Goal: Task Accomplishment & Management: Complete application form

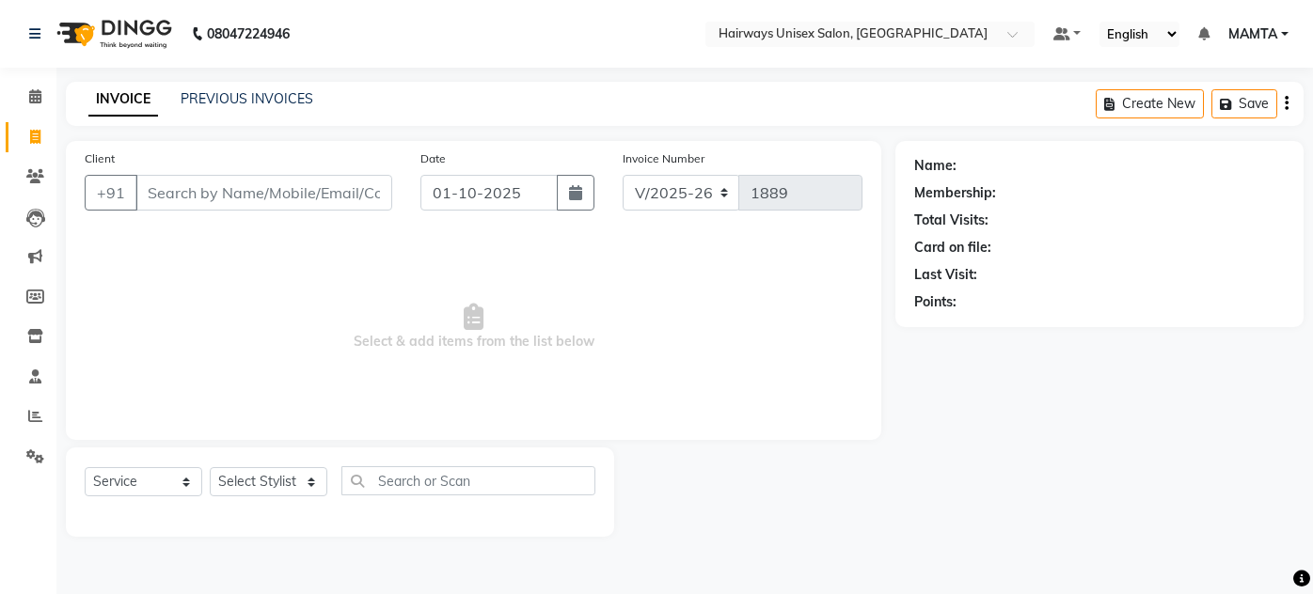
select select "8320"
select select "service"
click at [177, 202] on input "Client" at bounding box center [263, 193] width 257 height 36
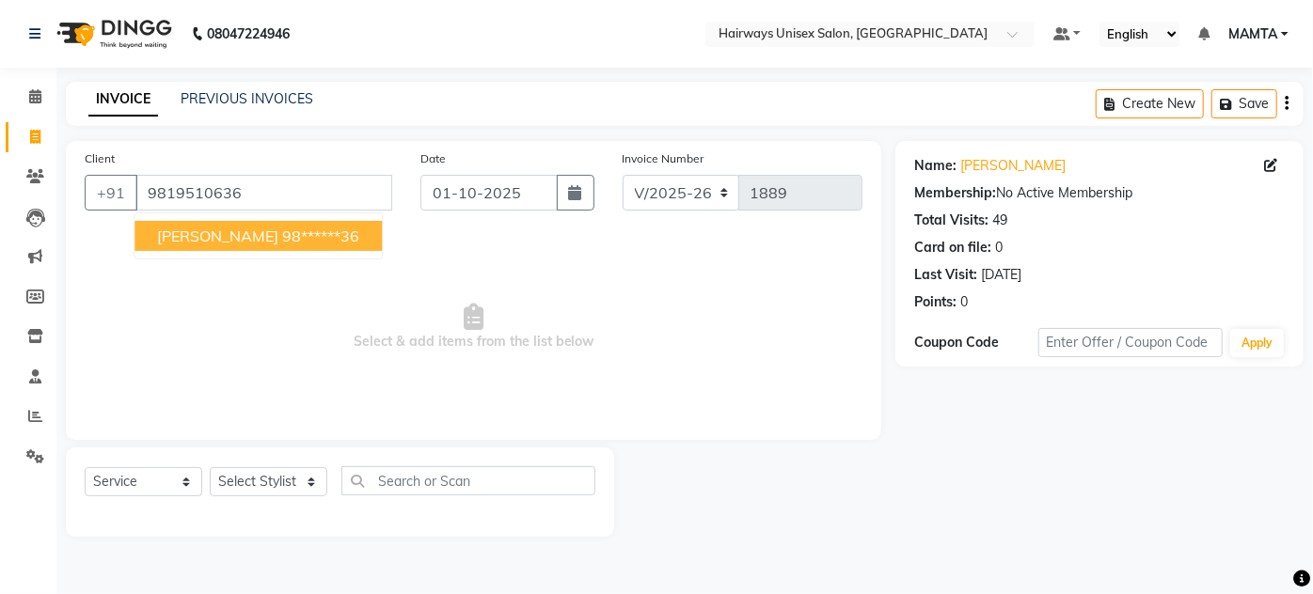
click at [188, 223] on button "[PERSON_NAME] 98******36" at bounding box center [257, 236] width 247 height 30
type input "98******36"
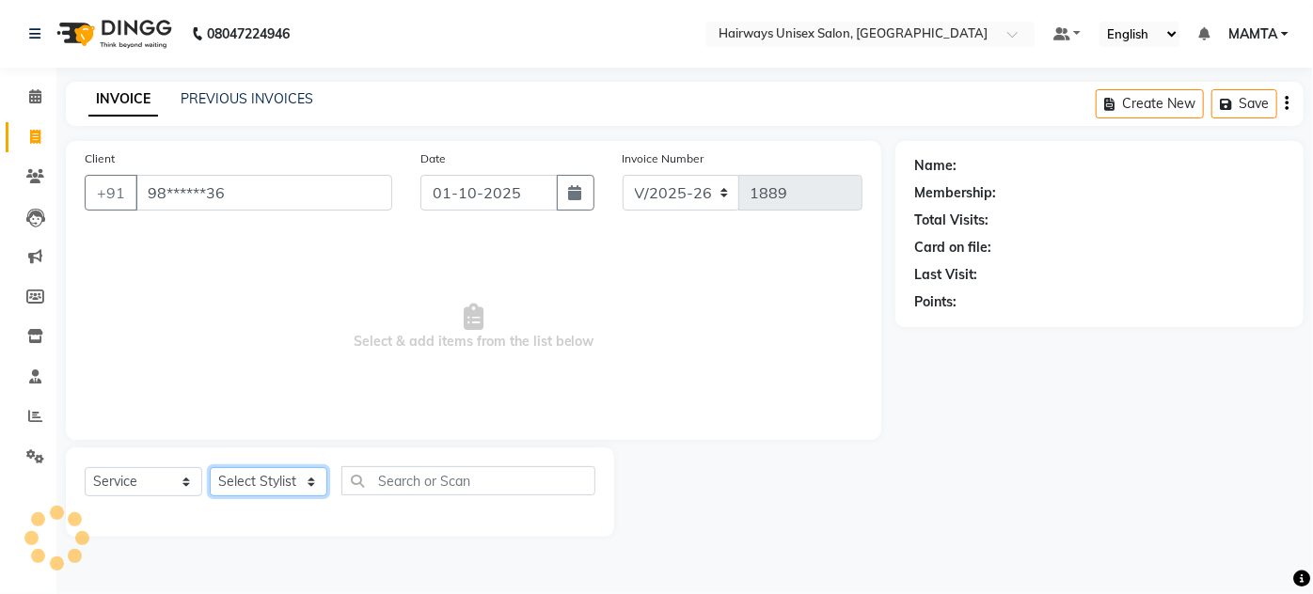
click at [254, 483] on select "Select Stylist [PERSON_NAME] [PERSON_NAME] [PERSON_NAME] MAMTA POOJA [PERSON_NA…" at bounding box center [269, 481] width 118 height 29
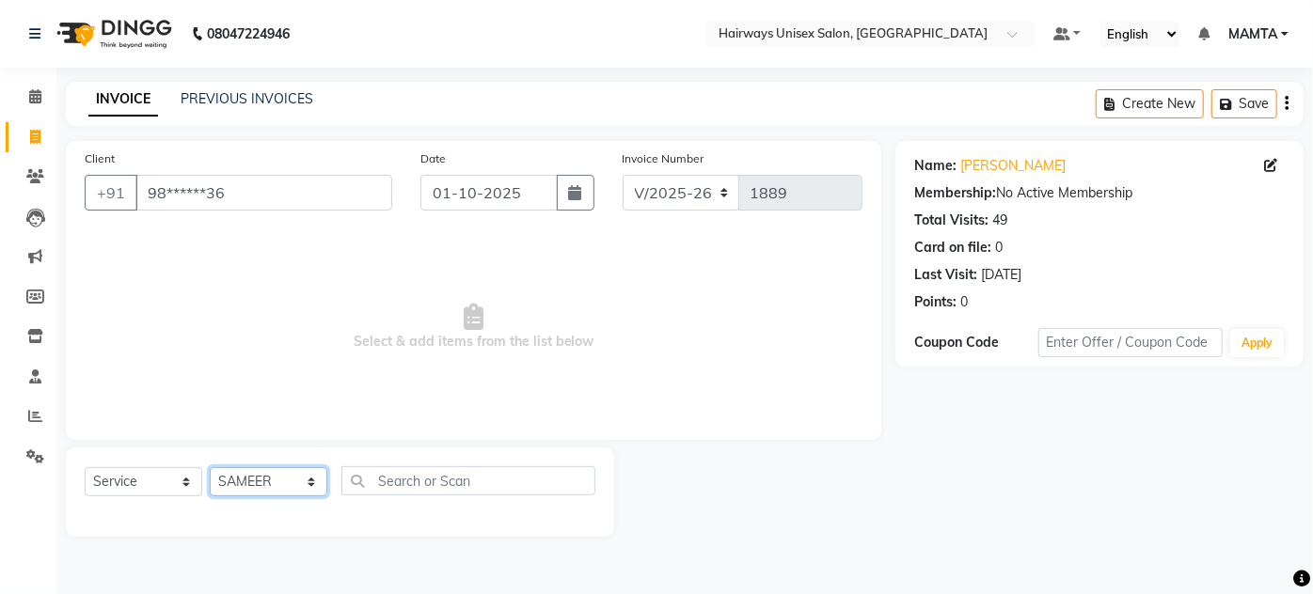
click at [210, 467] on select "Select Stylist [PERSON_NAME] [PERSON_NAME] [PERSON_NAME] MAMTA POOJA [PERSON_NA…" at bounding box center [269, 481] width 118 height 29
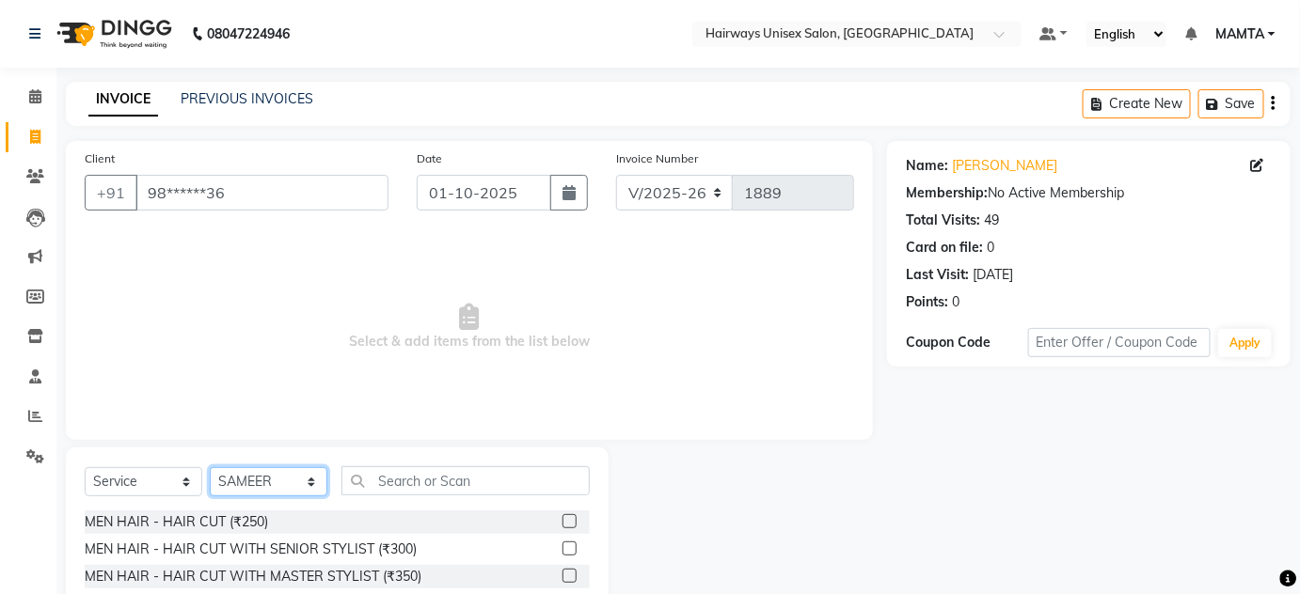
click at [254, 488] on select "Select Stylist [PERSON_NAME] [PERSON_NAME] [PERSON_NAME] MAMTA POOJA [PERSON_NA…" at bounding box center [269, 481] width 118 height 29
select select "80507"
click at [210, 467] on select "Select Stylist [PERSON_NAME] [PERSON_NAME] [PERSON_NAME] MAMTA POOJA [PERSON_NA…" at bounding box center [269, 481] width 118 height 29
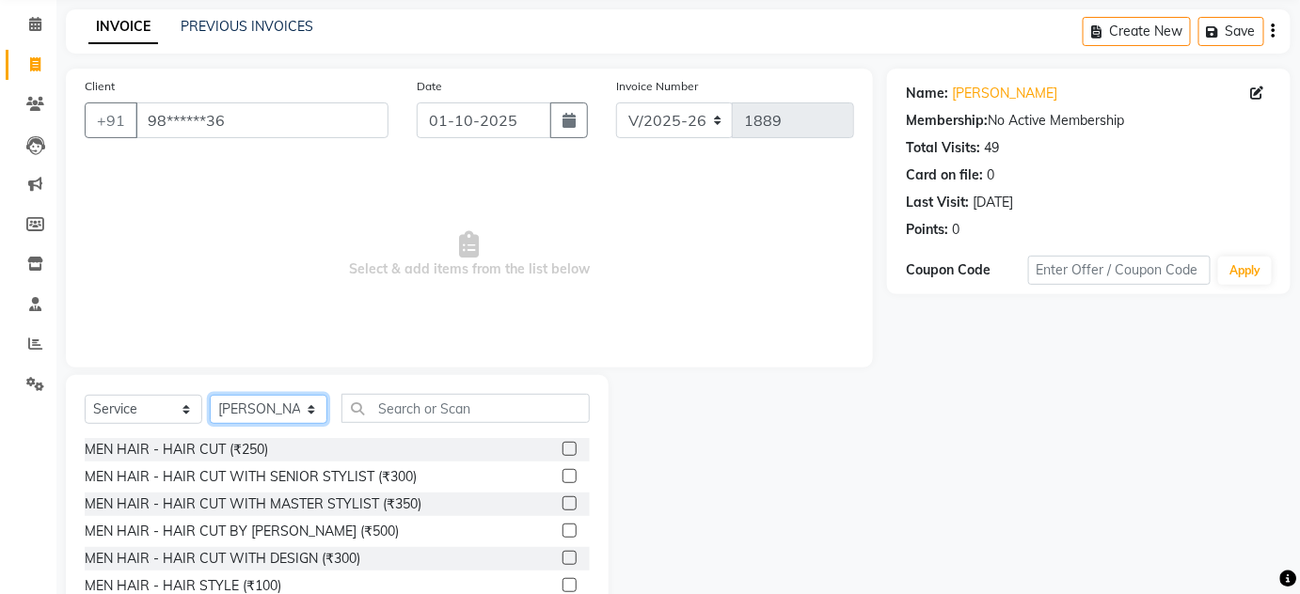
scroll to position [158, 0]
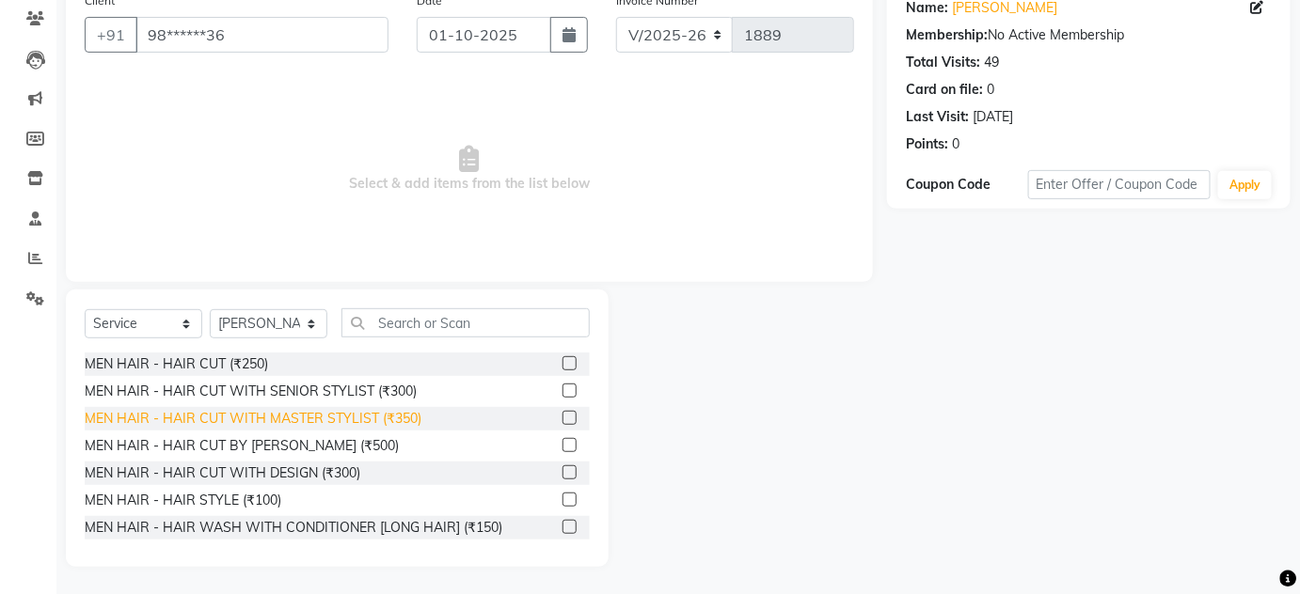
click at [386, 415] on div "MEN HAIR - HAIR CUT WITH MASTER STYLIST (₹350)" at bounding box center [253, 419] width 337 height 20
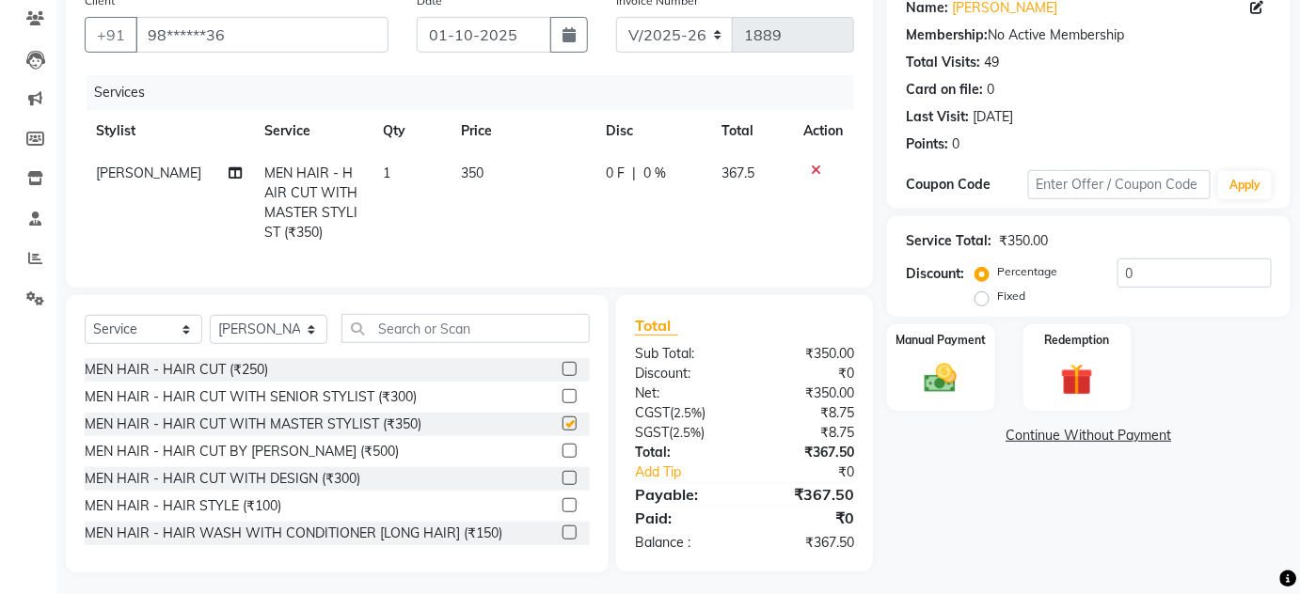
checkbox input "false"
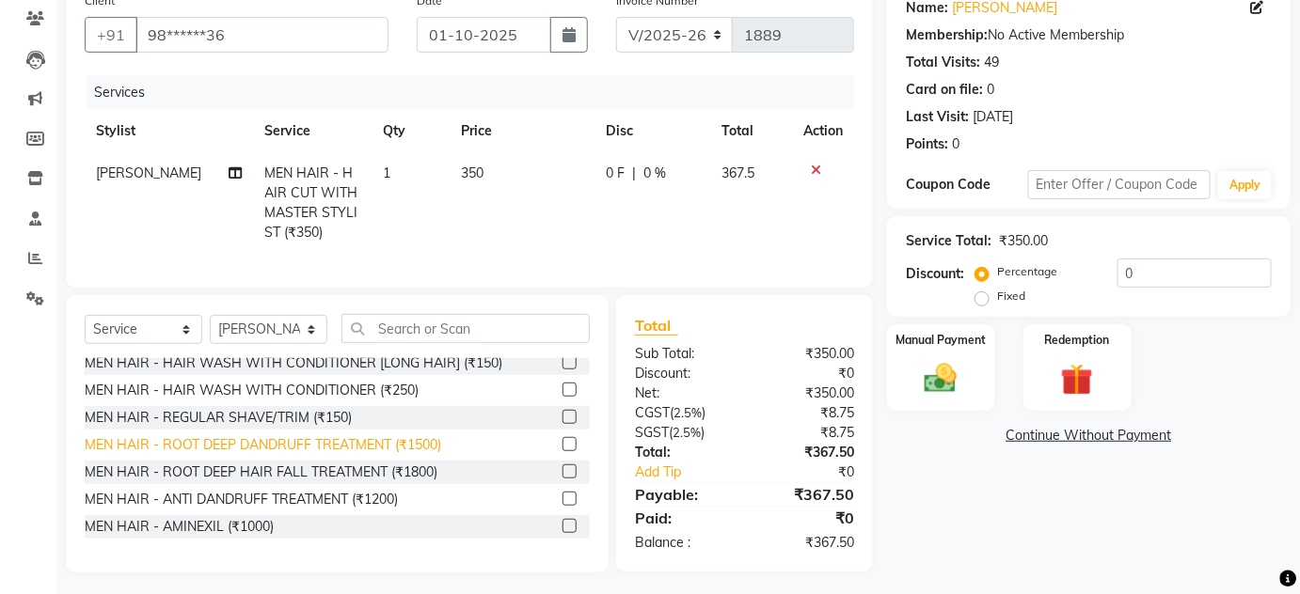
scroll to position [85, 0]
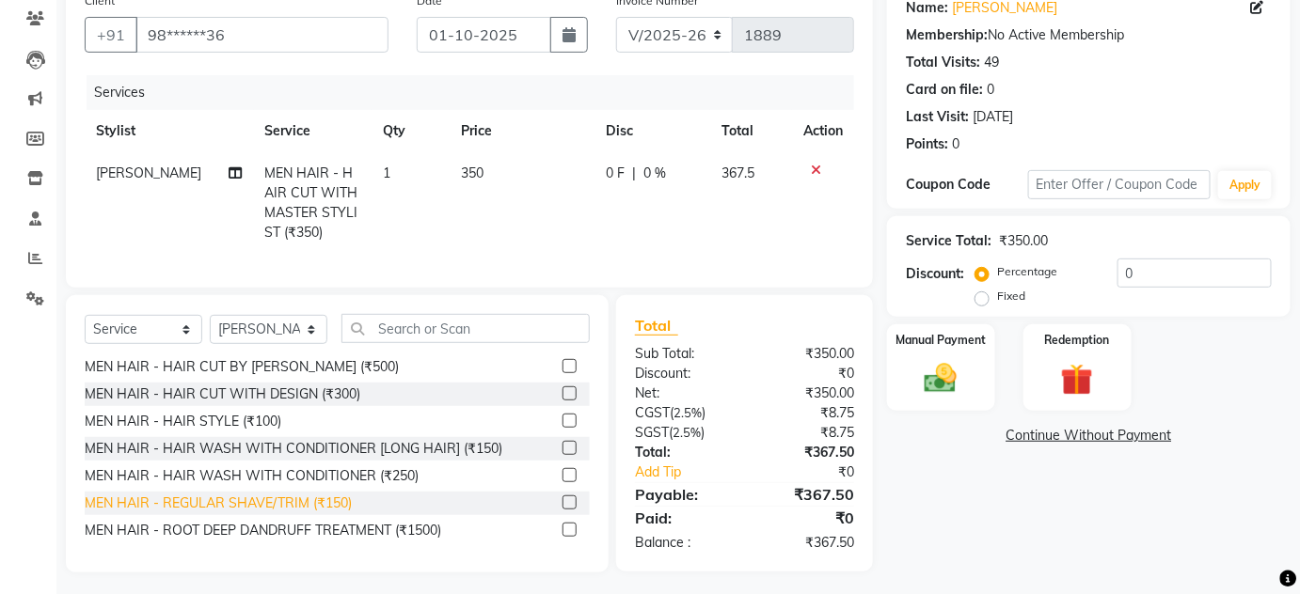
click at [326, 514] on div "MEN HAIR - REGULAR SHAVE/TRIM (₹150)" at bounding box center [218, 504] width 267 height 20
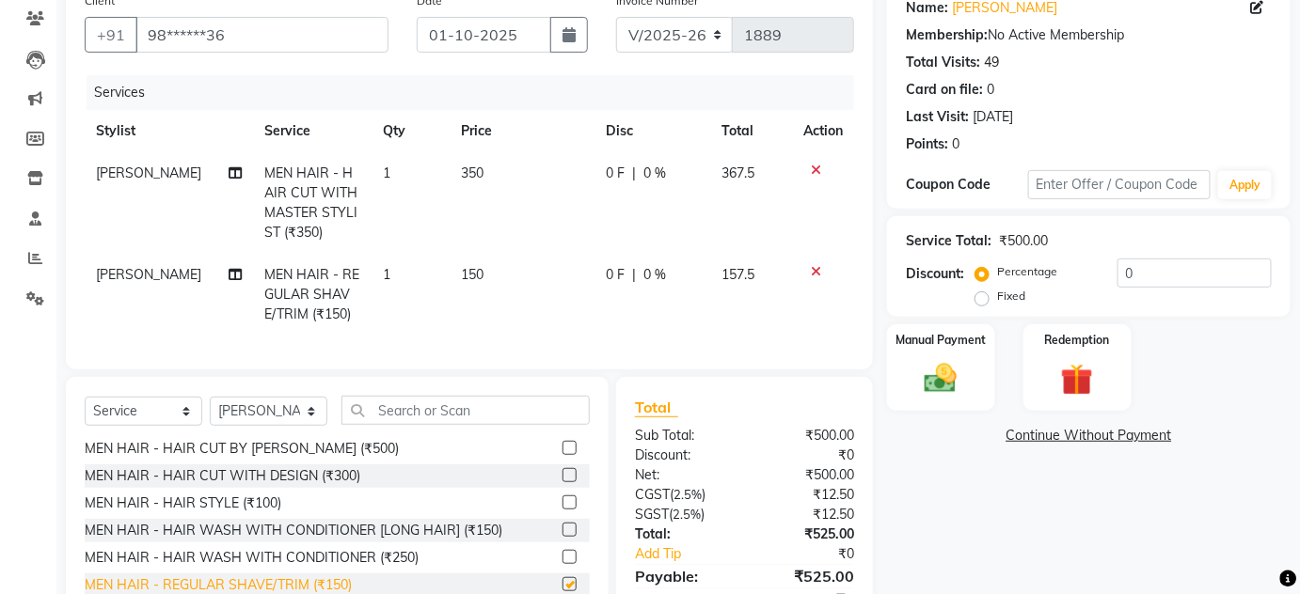
checkbox input "false"
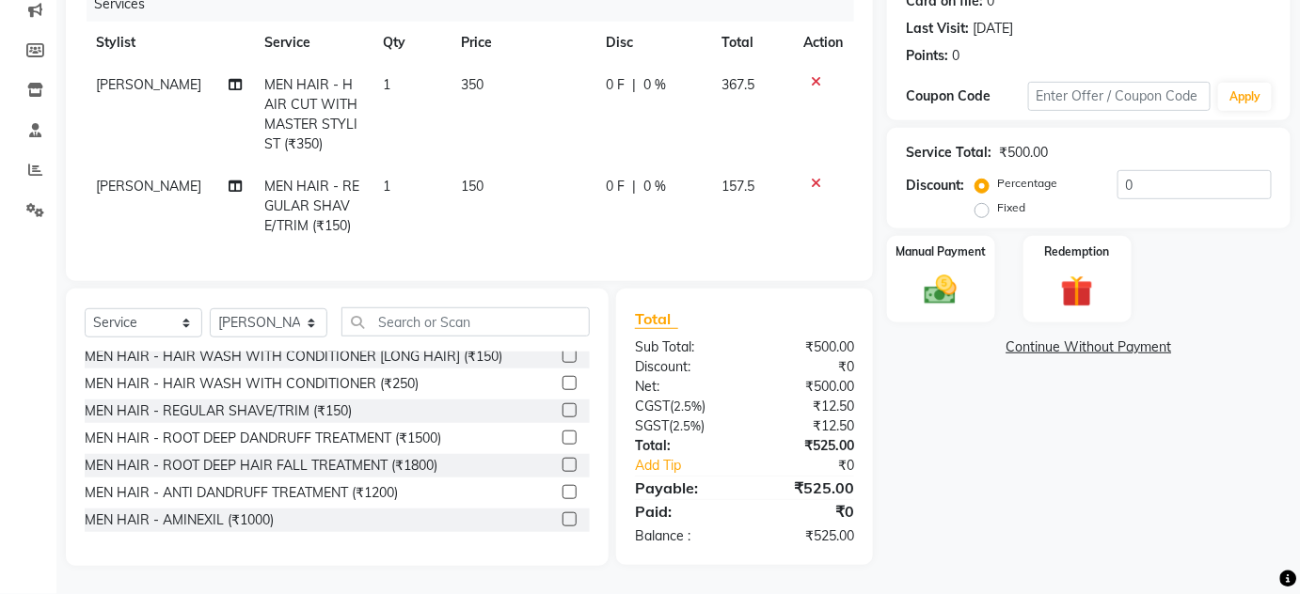
scroll to position [0, 0]
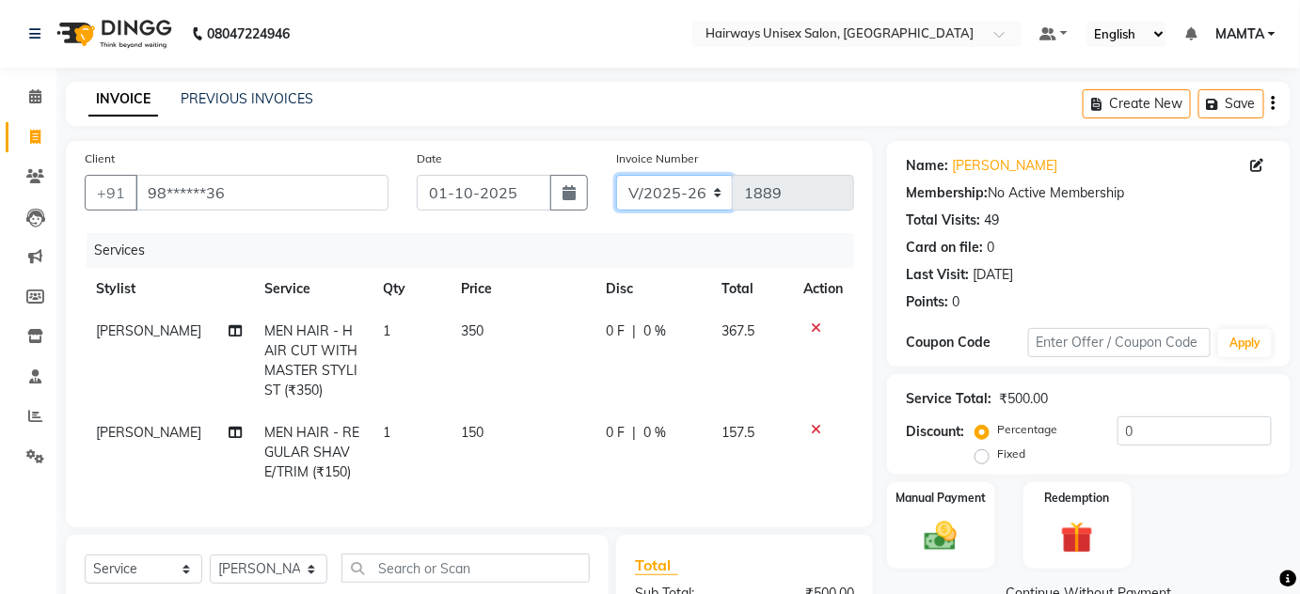
click at [706, 179] on select "INV/25-26 V/2025-26" at bounding box center [675, 193] width 118 height 36
select select "8645"
click at [616, 175] on select "INV/25-26 V/2025-26" at bounding box center [675, 193] width 118 height 36
type input "0853"
click at [1276, 104] on div "Create New Save" at bounding box center [1187, 104] width 208 height 44
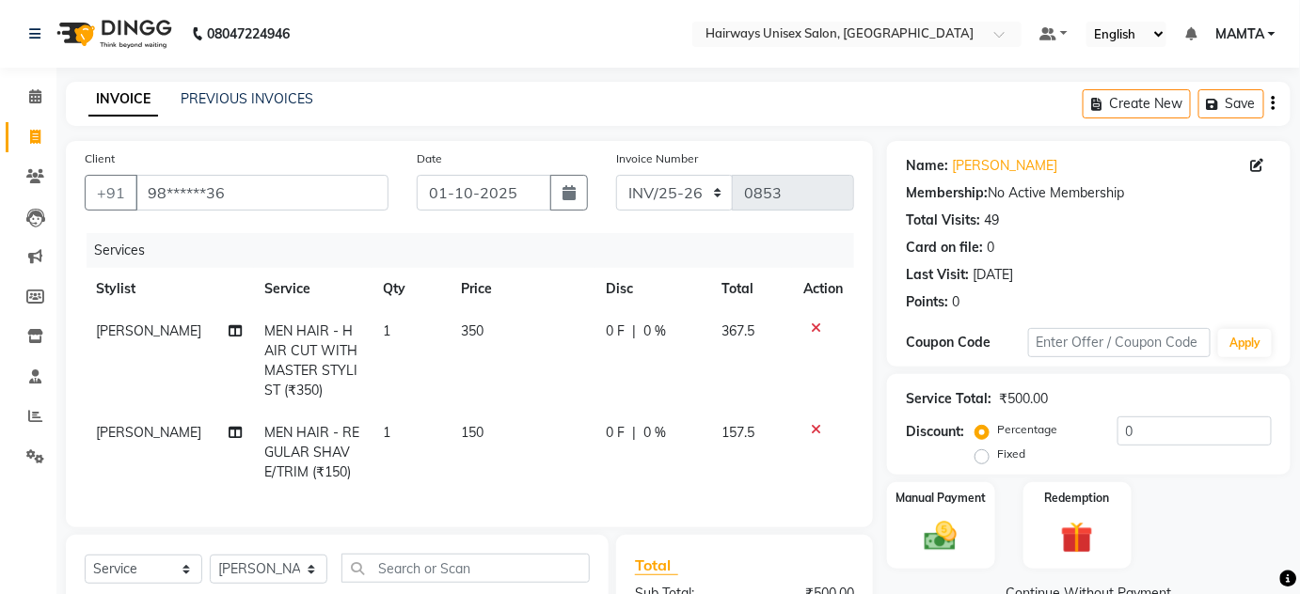
click at [1274, 109] on div "Create New Save" at bounding box center [1187, 104] width 208 height 44
click at [1274, 104] on icon "button" at bounding box center [1274, 103] width 4 height 1
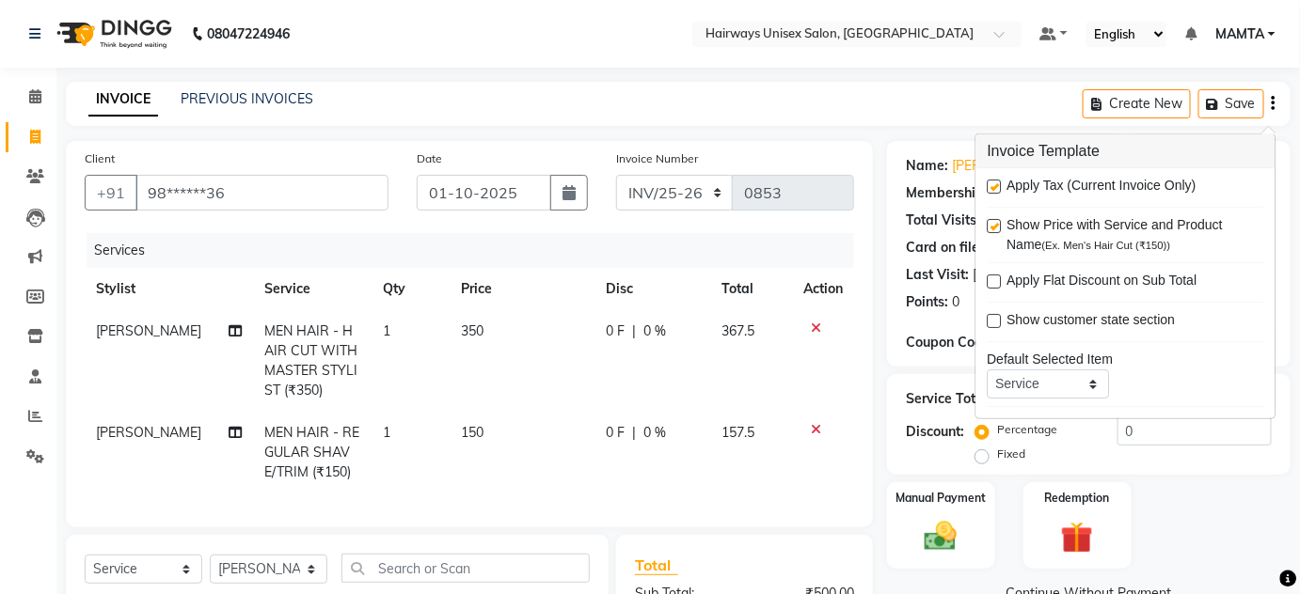
click at [996, 185] on label at bounding box center [995, 187] width 14 height 14
click at [996, 185] on input "checkbox" at bounding box center [994, 188] width 12 height 12
checkbox input "false"
click at [855, 130] on main "INVOICE PREVIOUS INVOICES Create New Save Client +91 98******36 Date [DATE] Inv…" at bounding box center [677, 461] width 1243 height 759
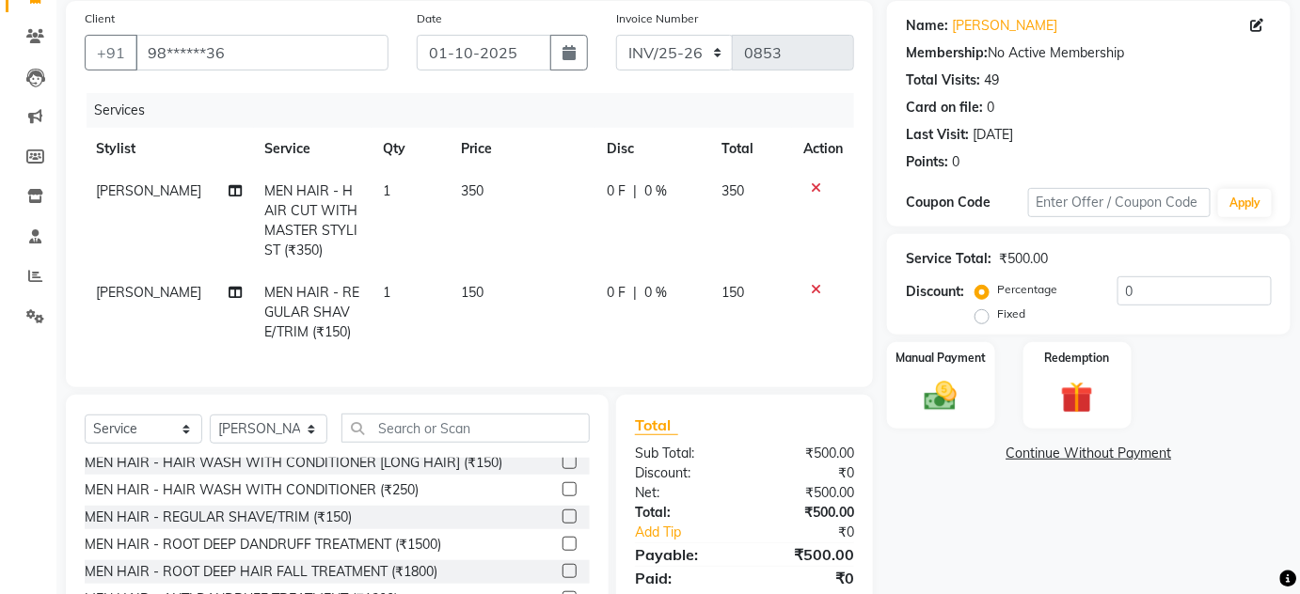
scroll to position [259, 0]
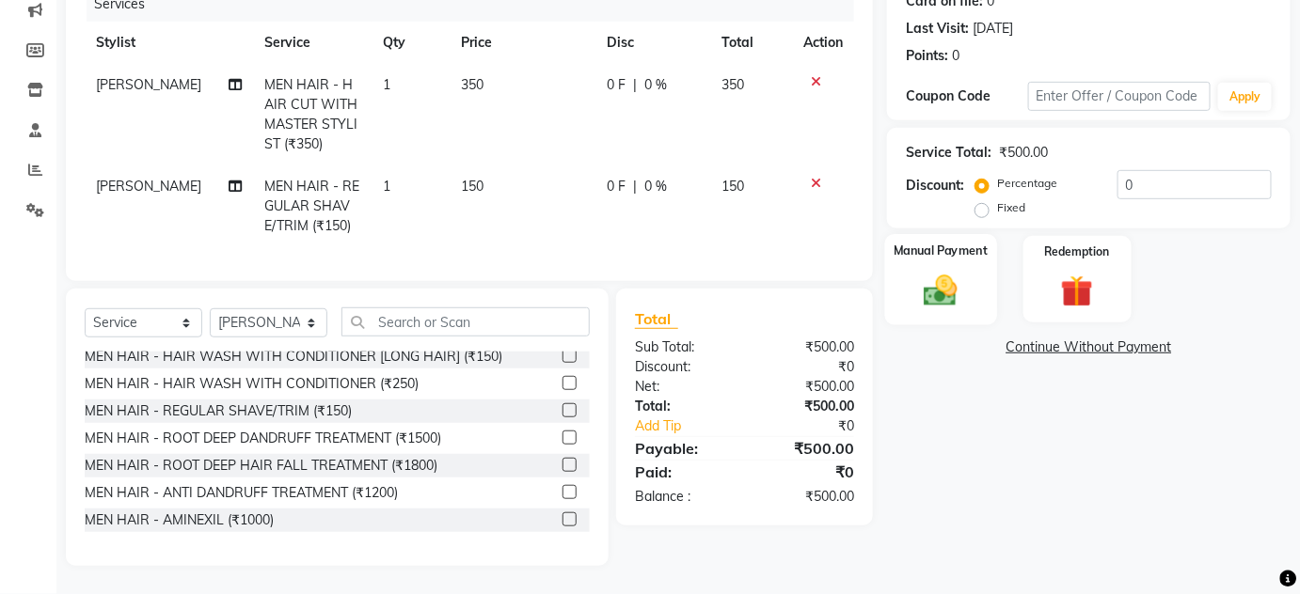
click at [937, 273] on img at bounding box center [940, 290] width 55 height 39
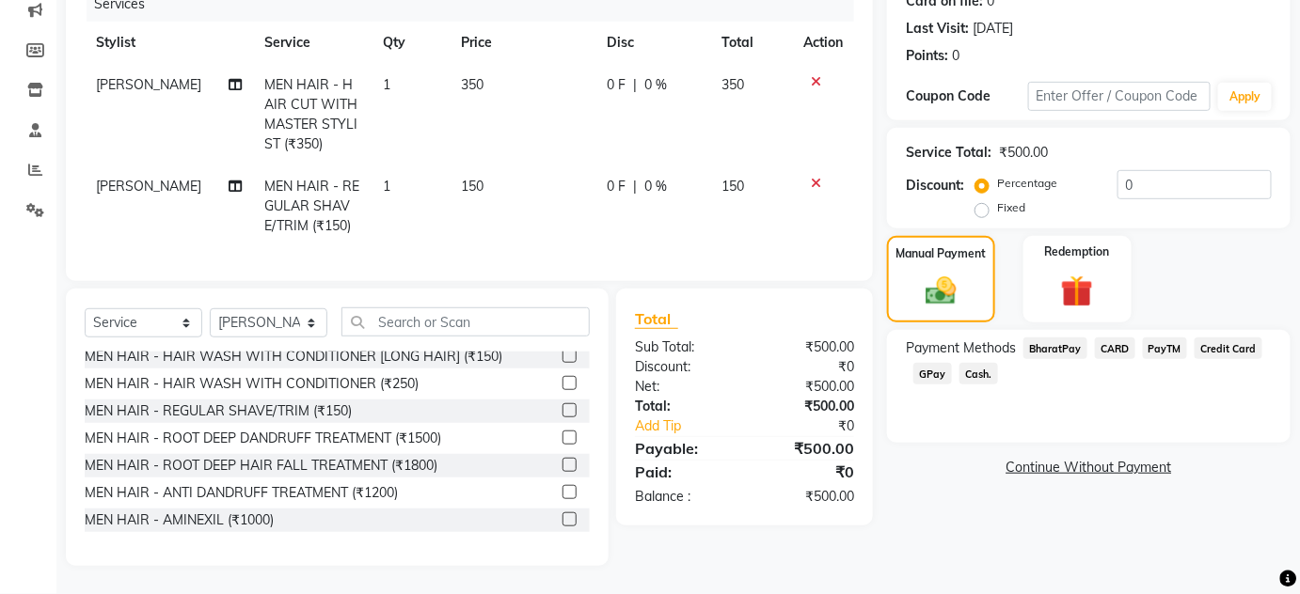
click at [985, 363] on span "Cash." at bounding box center [978, 374] width 39 height 22
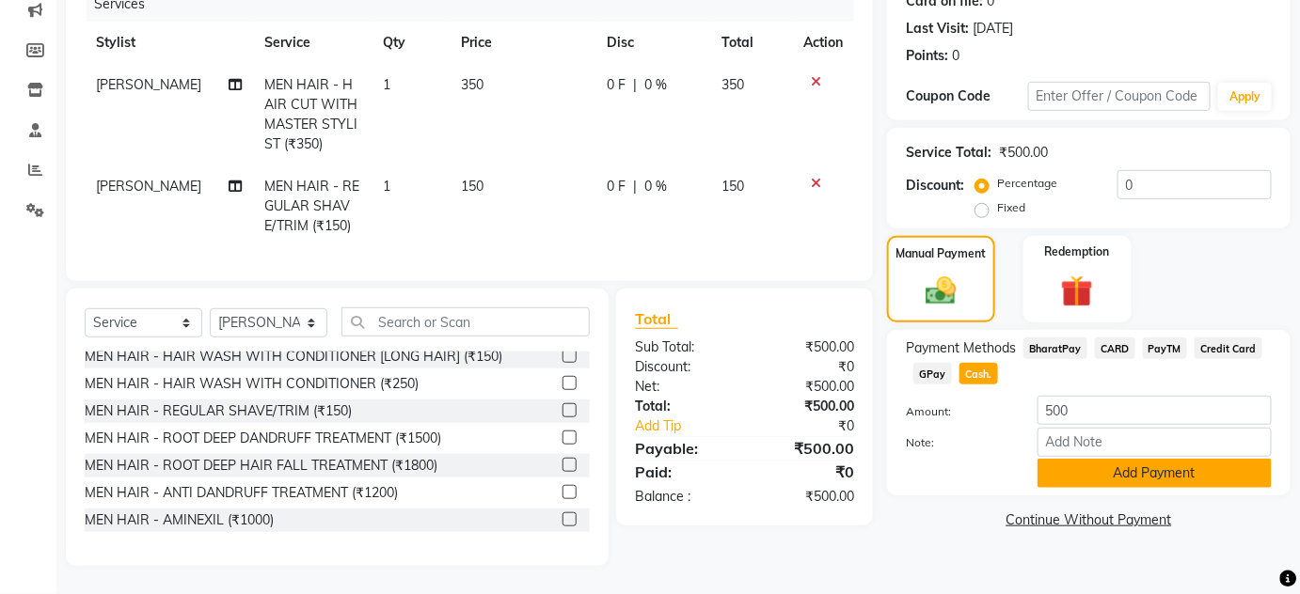
click at [1058, 459] on button "Add Payment" at bounding box center [1154, 473] width 234 height 29
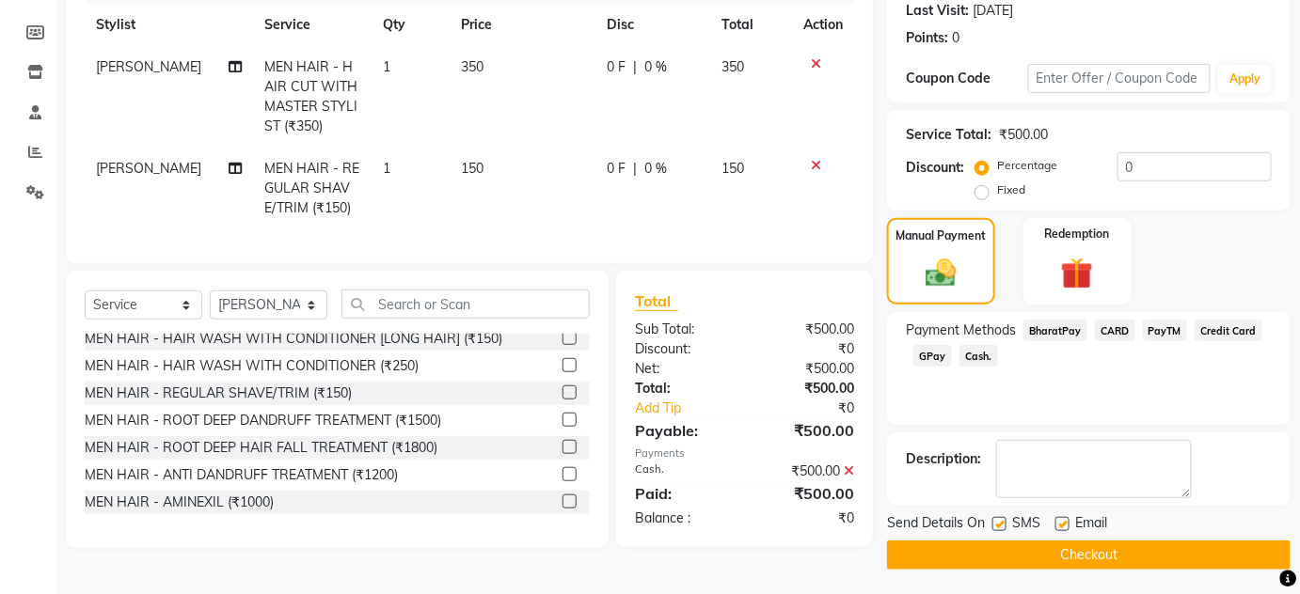
scroll to position [266, 0]
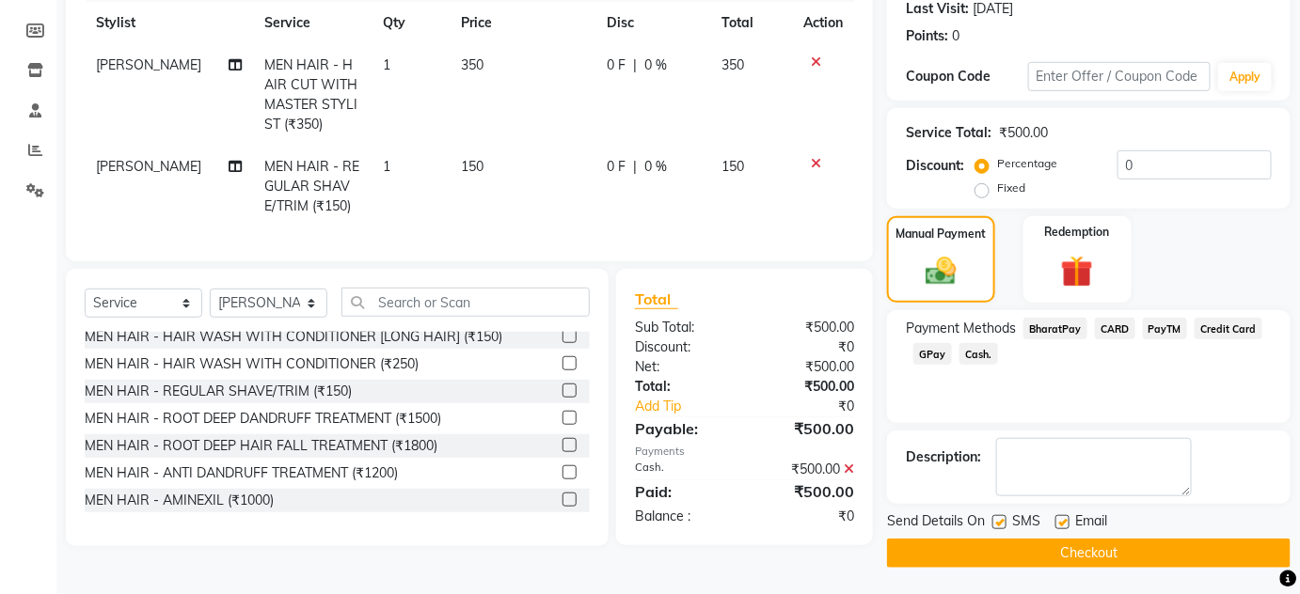
click at [1000, 526] on div "SMS" at bounding box center [1023, 524] width 63 height 24
click at [1000, 526] on label at bounding box center [999, 522] width 14 height 14
click at [1000, 526] on input "checkbox" at bounding box center [998, 523] width 12 height 12
checkbox input "false"
click at [1061, 521] on label at bounding box center [1062, 522] width 14 height 14
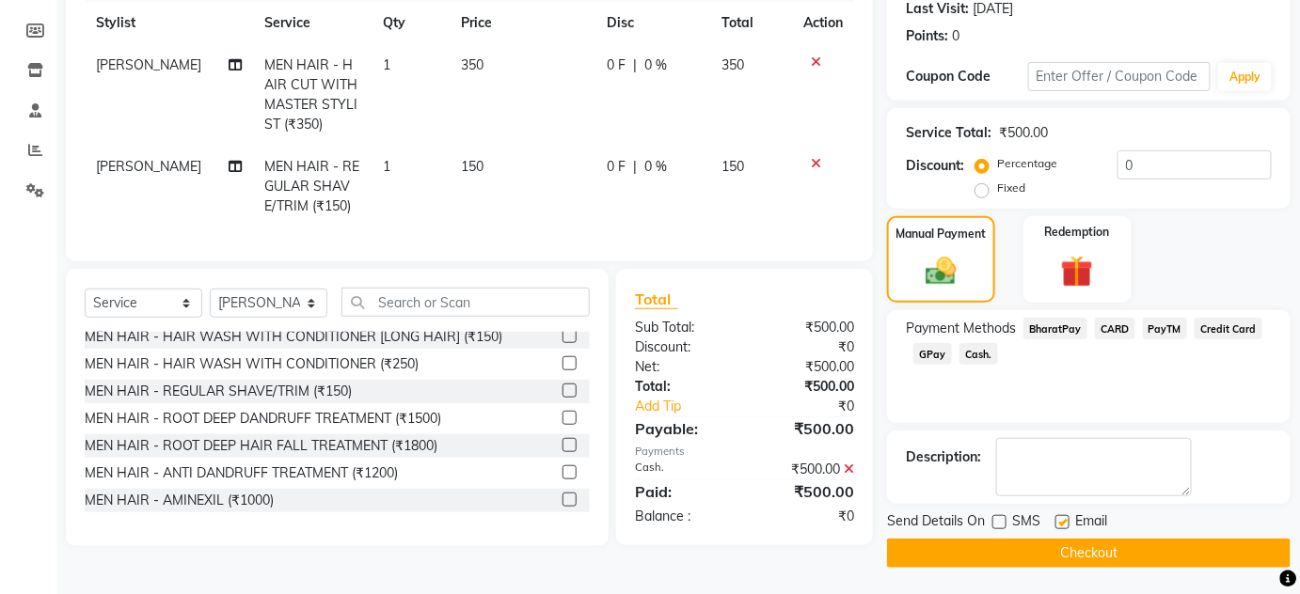
click at [1061, 521] on input "checkbox" at bounding box center [1061, 523] width 12 height 12
checkbox input "false"
click at [1060, 557] on button "Checkout" at bounding box center [1088, 553] width 403 height 29
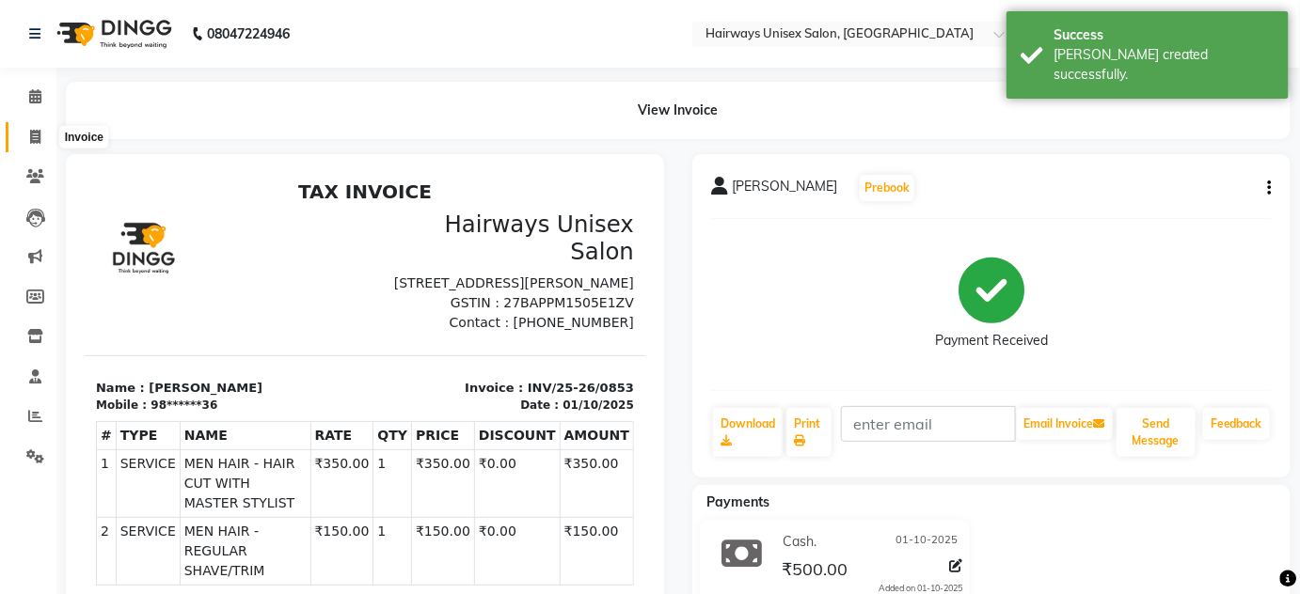
click at [32, 141] on icon at bounding box center [35, 137] width 10 height 14
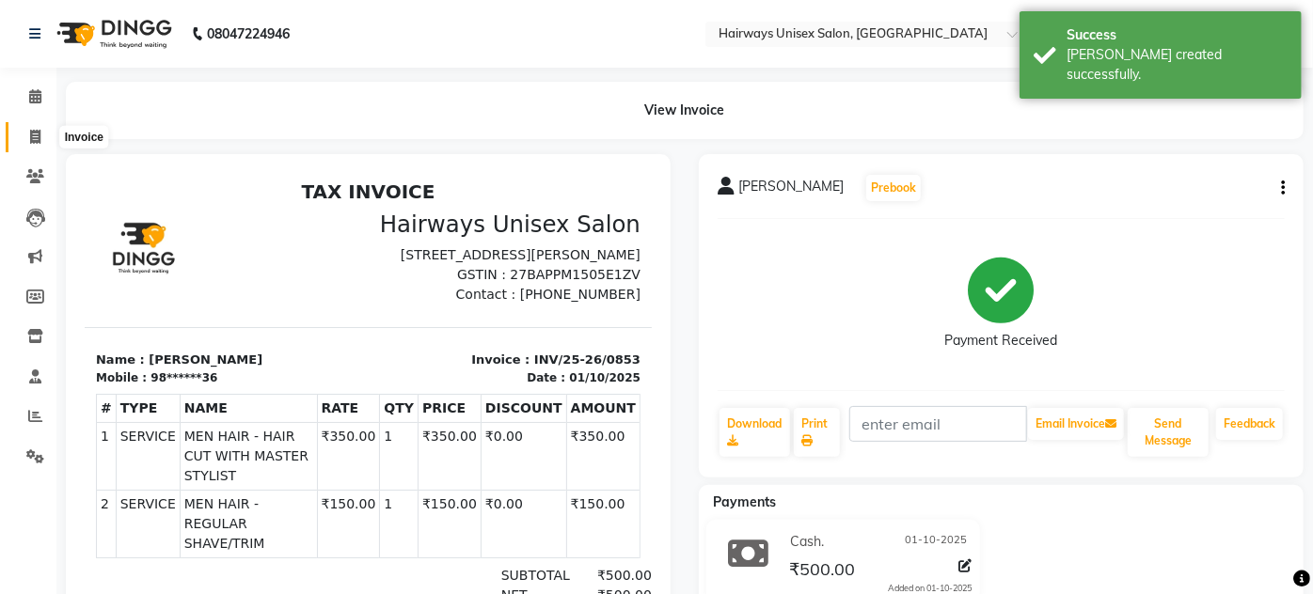
select select "8320"
select select "service"
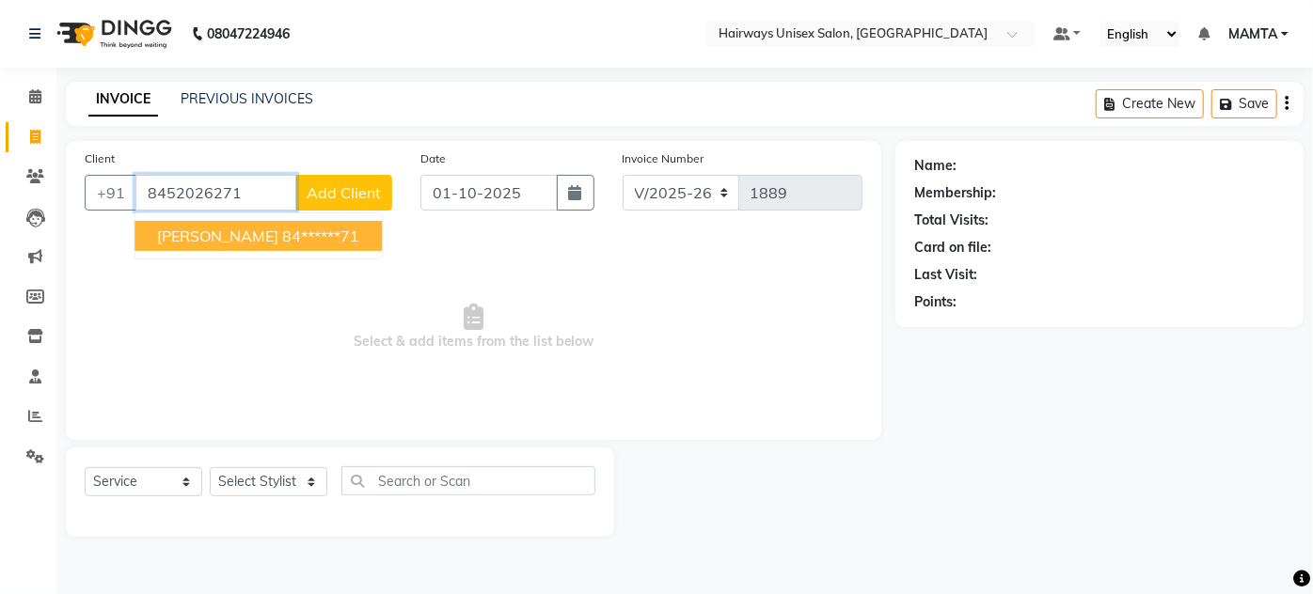
type input "8452026271"
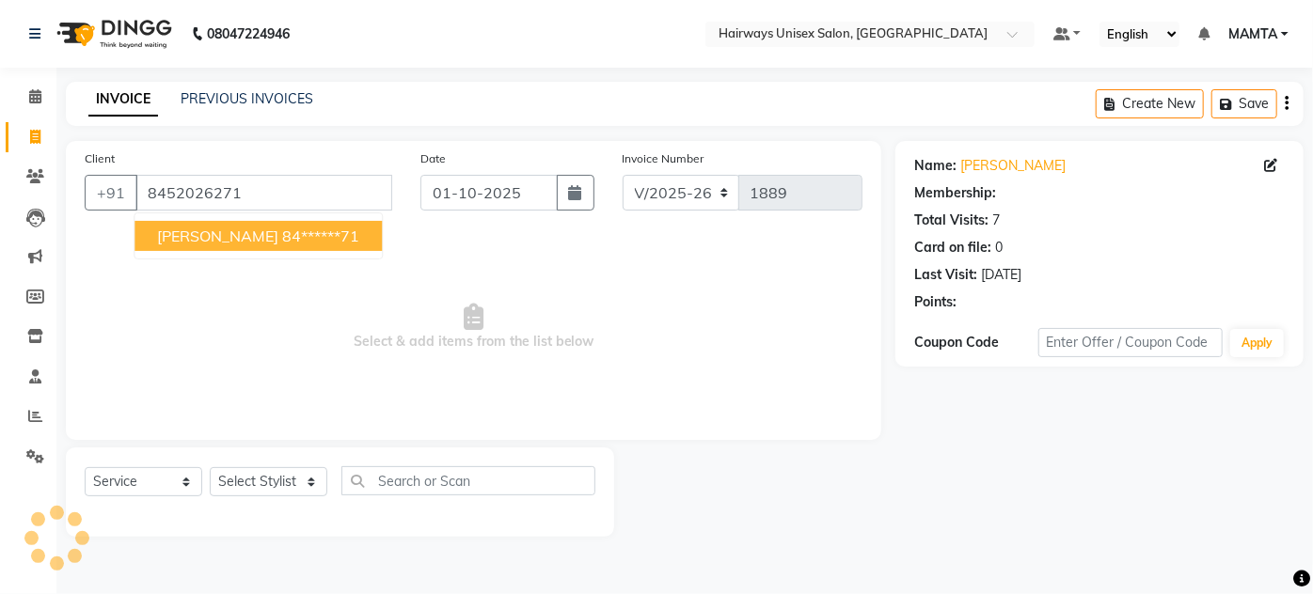
select select "1: Object"
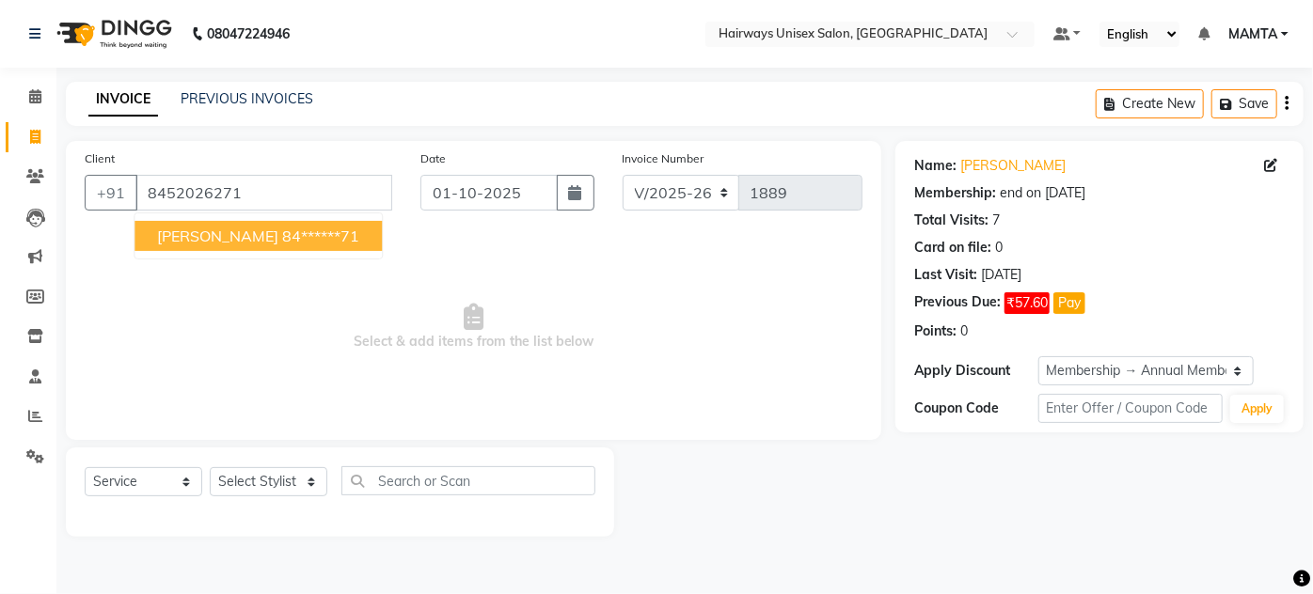
click at [238, 247] on button "[PERSON_NAME] 84******71" at bounding box center [257, 236] width 247 height 30
type input "84******71"
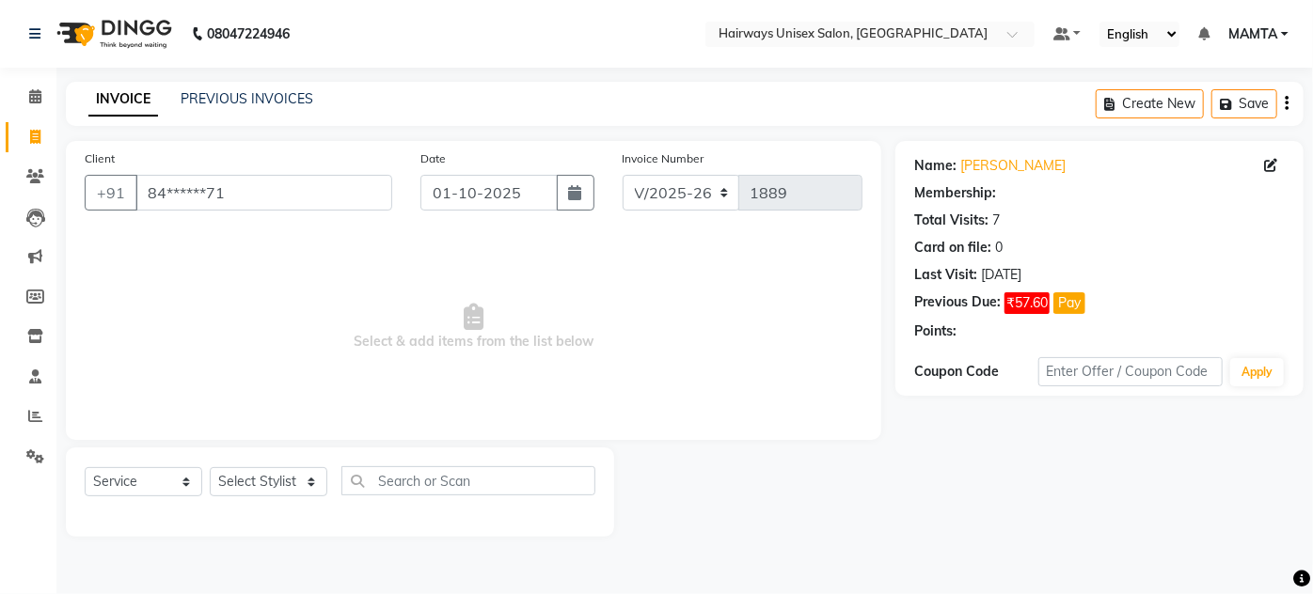
select select "1: Object"
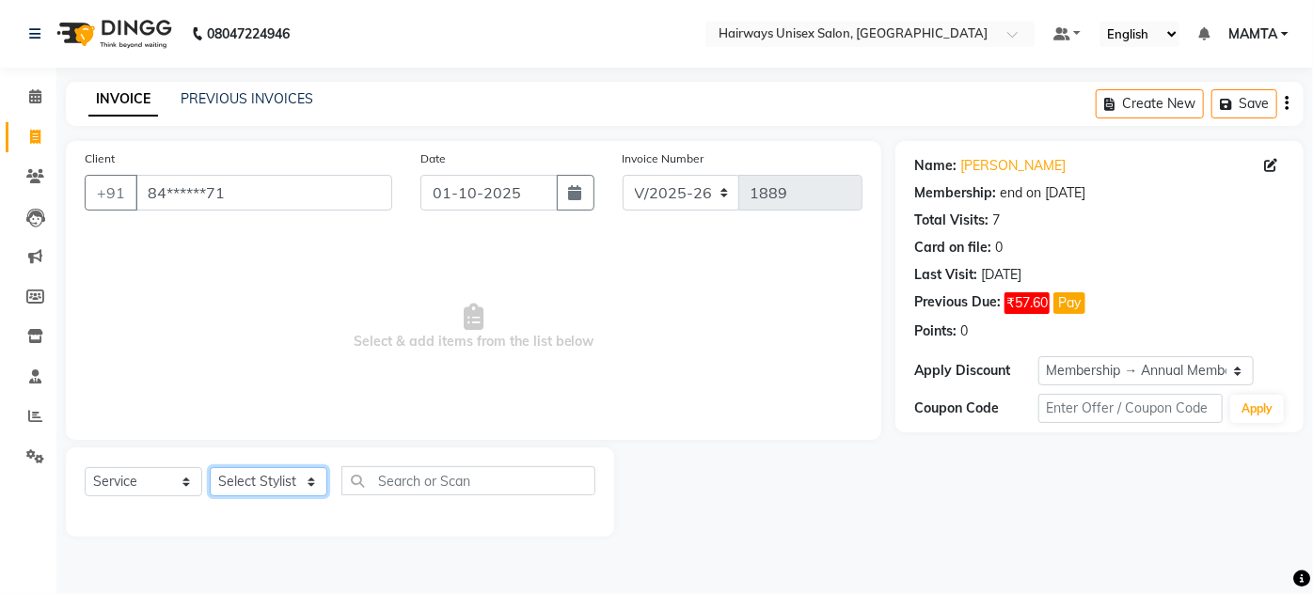
click at [243, 482] on select "Select Stylist [PERSON_NAME] [PERSON_NAME] [PERSON_NAME] MAMTA POOJA [PERSON_NA…" at bounding box center [269, 481] width 118 height 29
click at [580, 266] on span "Select & add items from the list below" at bounding box center [474, 327] width 778 height 188
click at [248, 477] on select "Select Stylist [PERSON_NAME] [PERSON_NAME] [PERSON_NAME] MAMTA POOJA [PERSON_NA…" at bounding box center [269, 481] width 118 height 29
select select "80507"
click at [210, 467] on select "Select Stylist [PERSON_NAME] [PERSON_NAME] [PERSON_NAME] MAMTA POOJA [PERSON_NA…" at bounding box center [269, 481] width 118 height 29
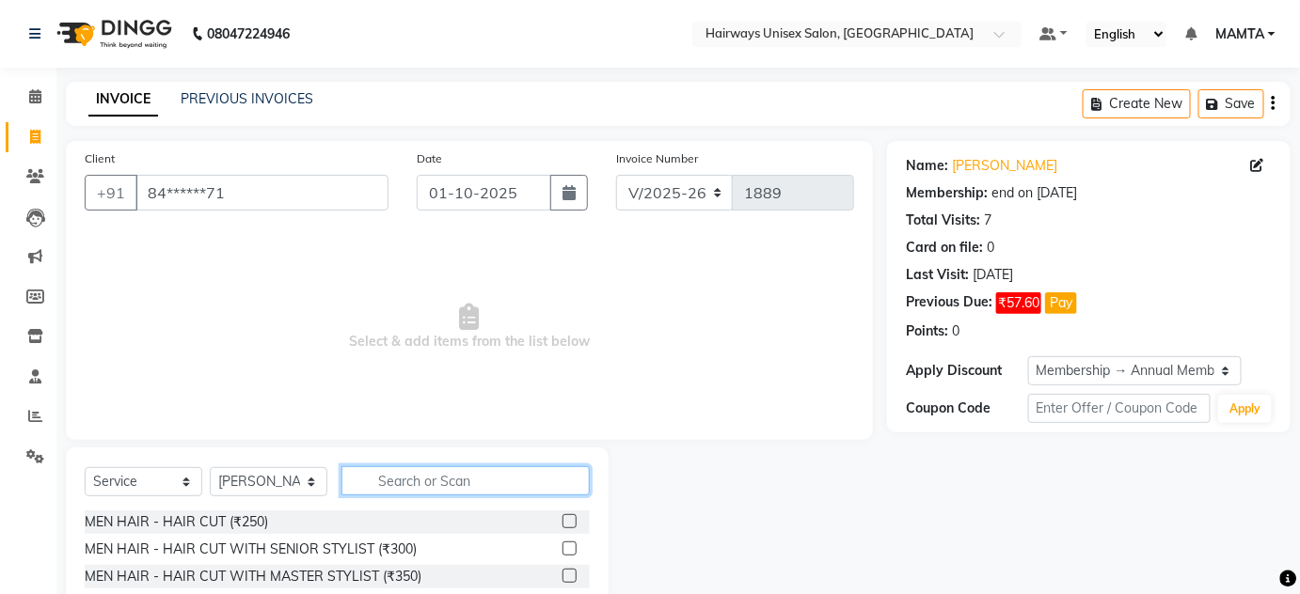
click at [489, 473] on input "text" at bounding box center [465, 481] width 248 height 29
